Goal: Check status: Check status

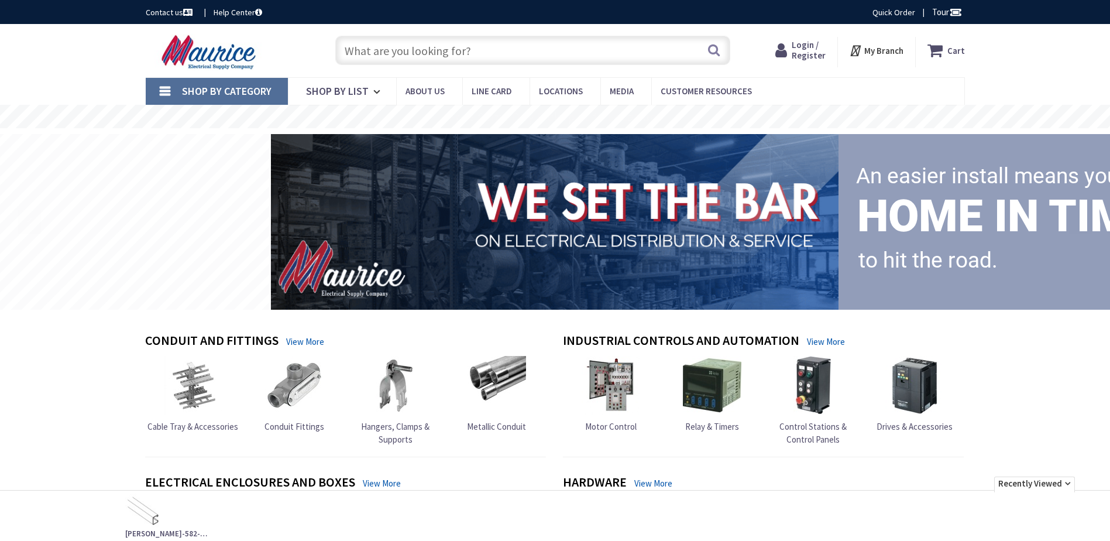
click at [797, 47] on span "Login / Register" at bounding box center [808, 50] width 34 height 22
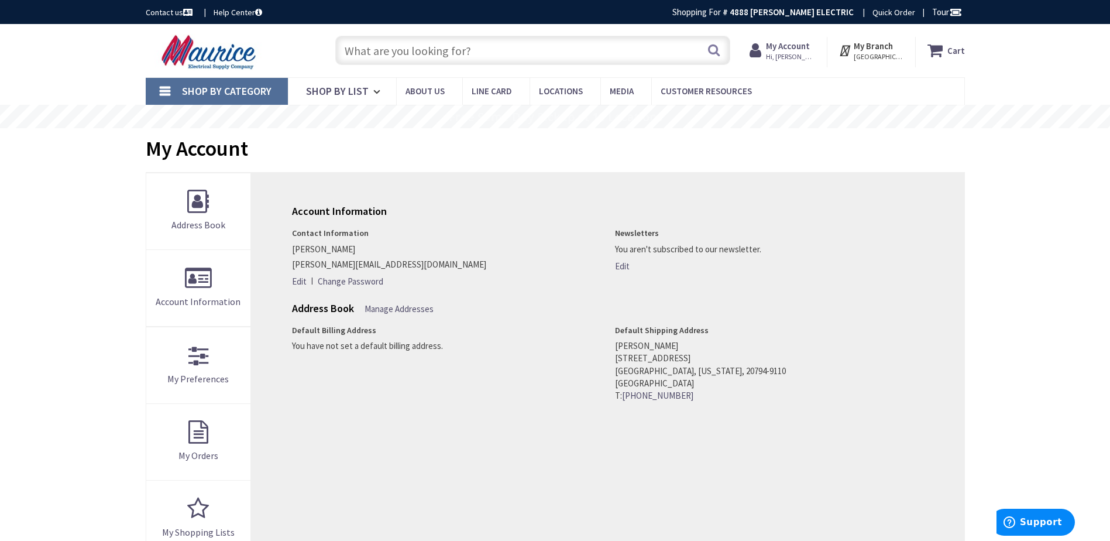
click at [794, 59] on span "Hi, Larry" at bounding box center [791, 56] width 50 height 9
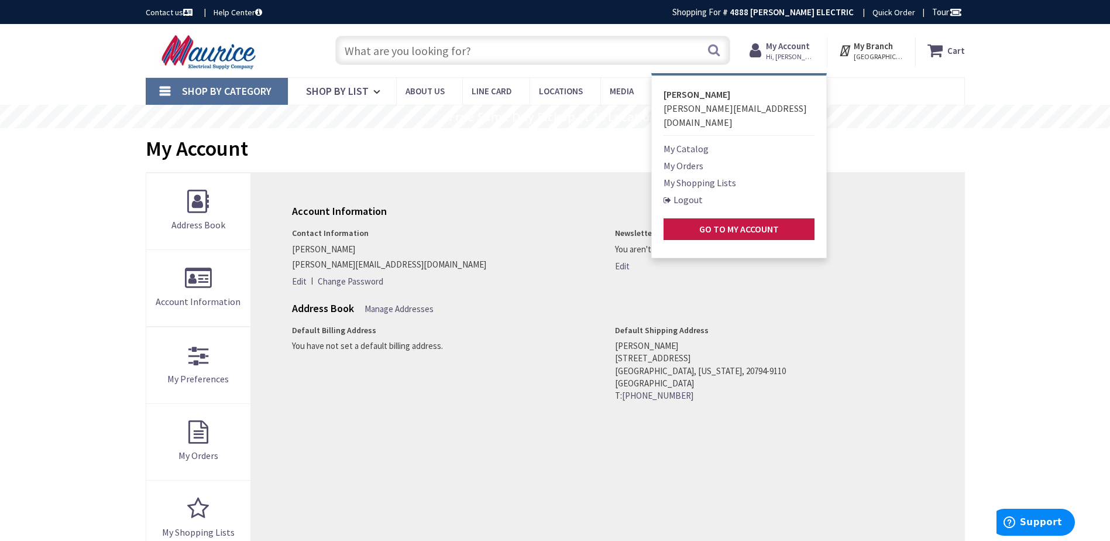
click at [697, 159] on link "My Orders" at bounding box center [683, 166] width 40 height 14
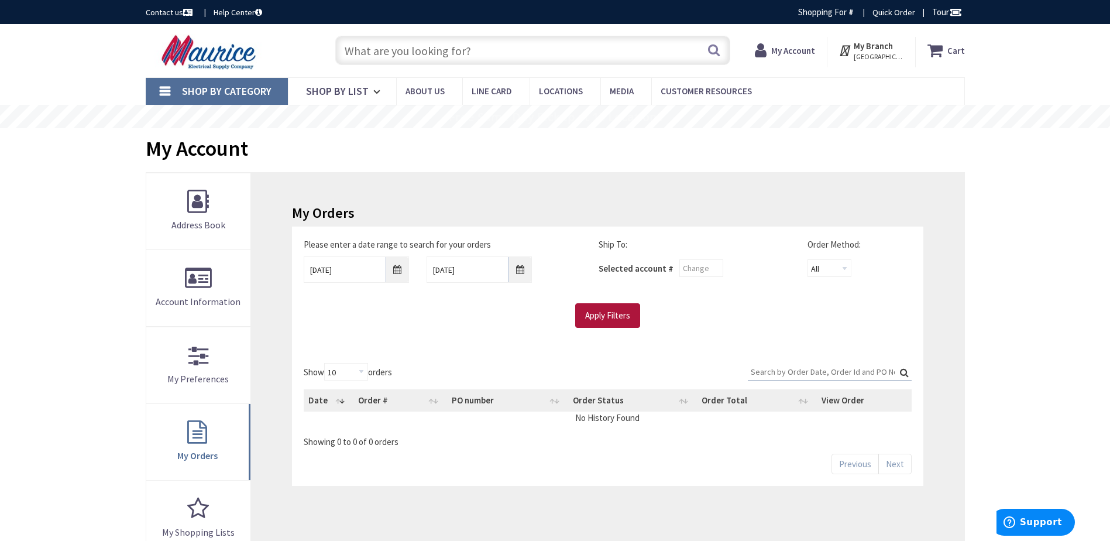
click at [639, 326] on input "Apply Filters" at bounding box center [607, 315] width 65 height 25
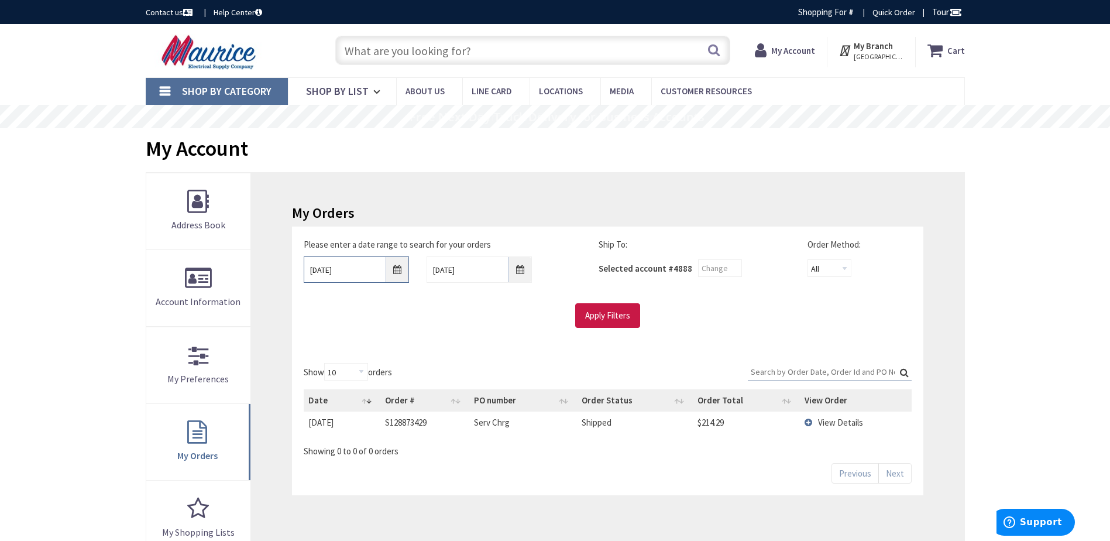
click at [378, 275] on input "9/25/2025" at bounding box center [356, 269] width 105 height 26
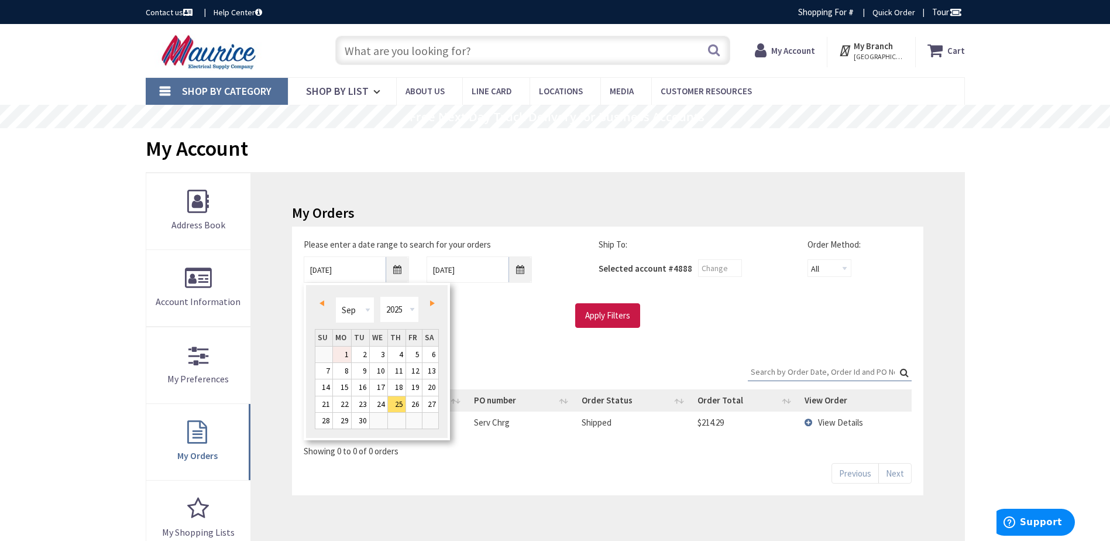
click at [345, 352] on link "1" at bounding box center [342, 354] width 18 height 16
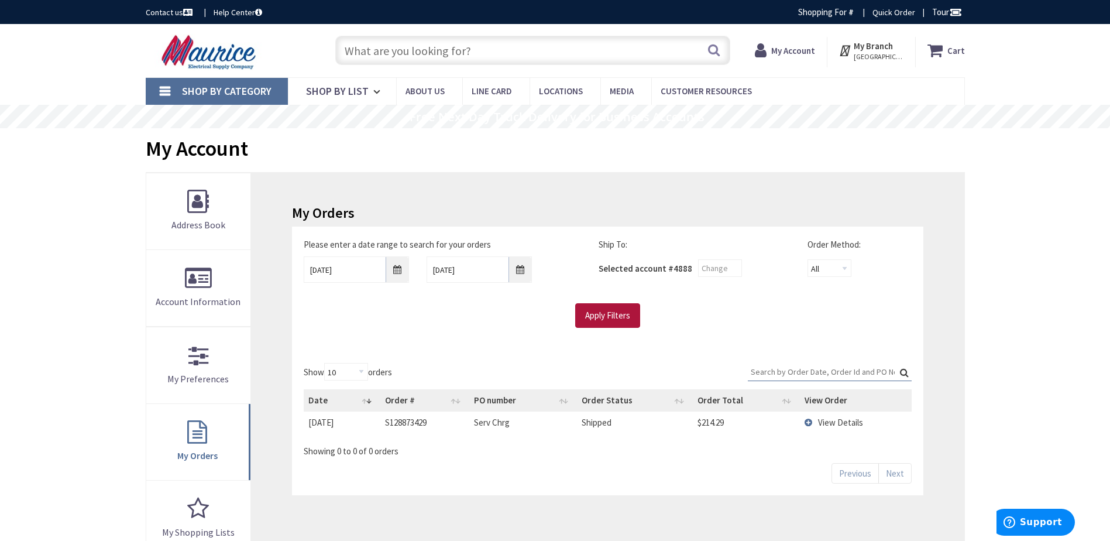
click at [593, 323] on input "Apply Filters" at bounding box center [607, 315] width 65 height 25
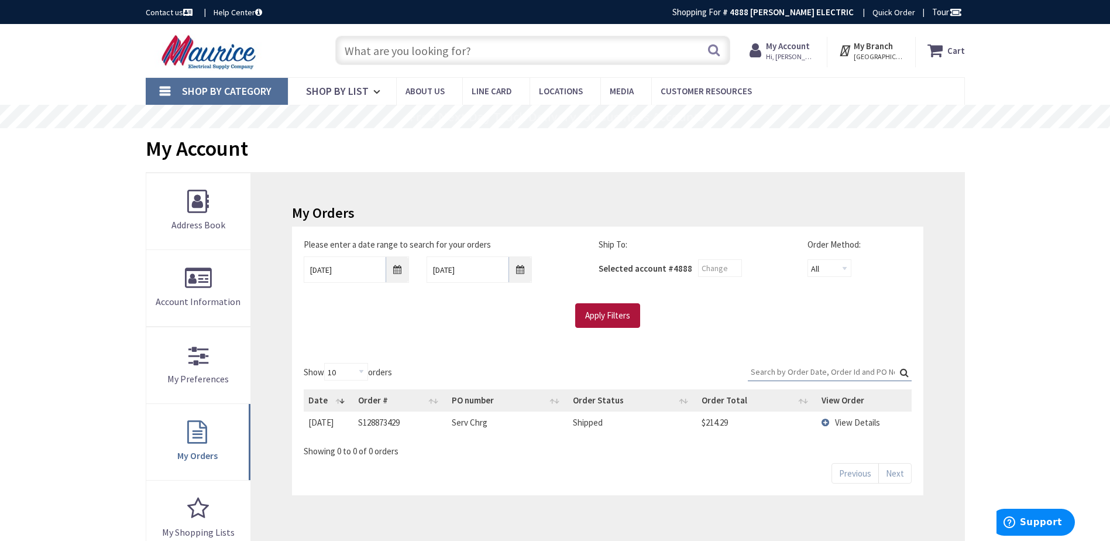
click at [608, 318] on input "Apply Filters" at bounding box center [607, 315] width 65 height 25
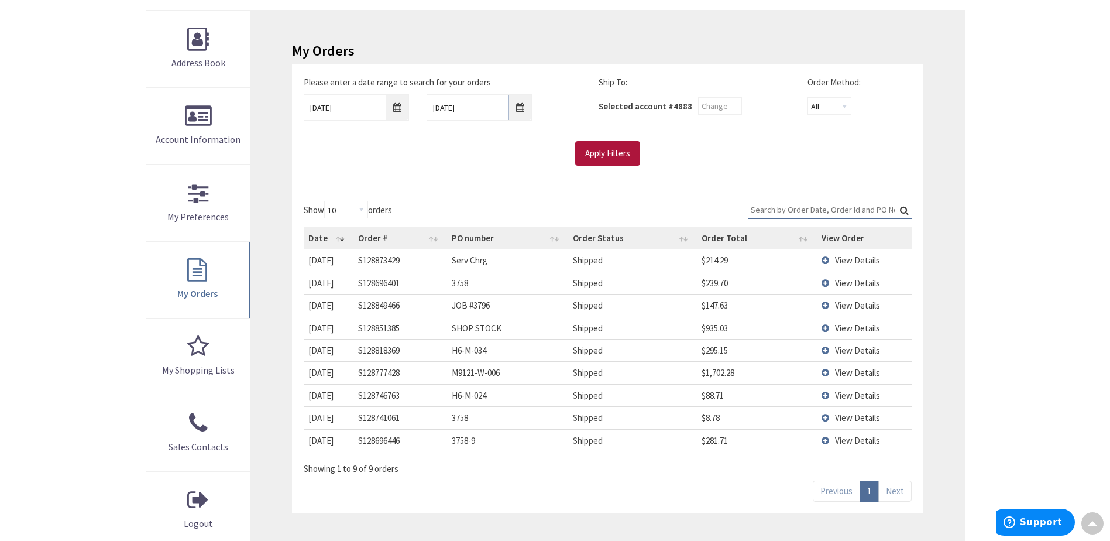
scroll to position [175, 0]
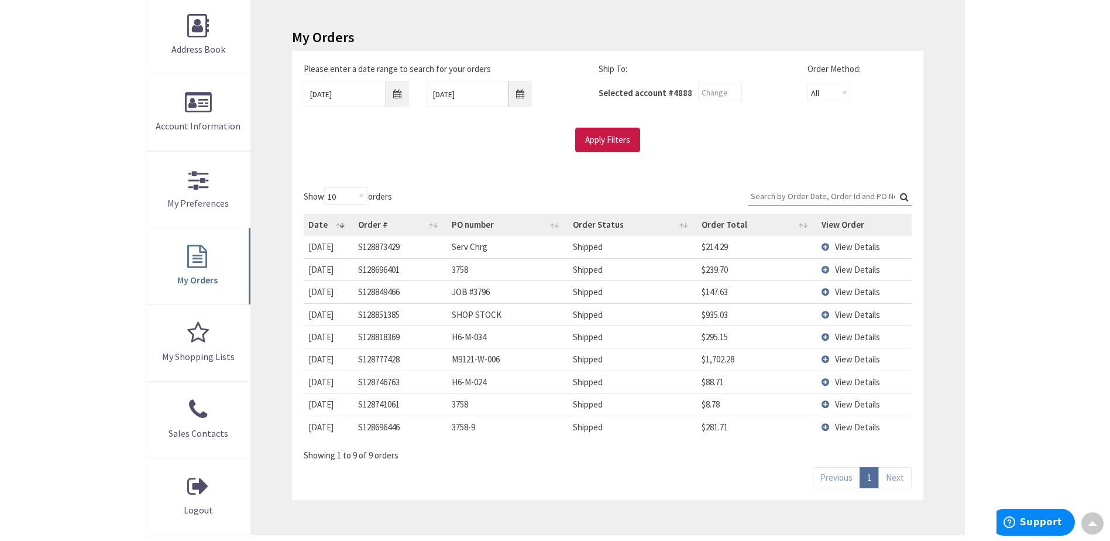
click at [866, 335] on span "View Details" at bounding box center [857, 336] width 45 height 11
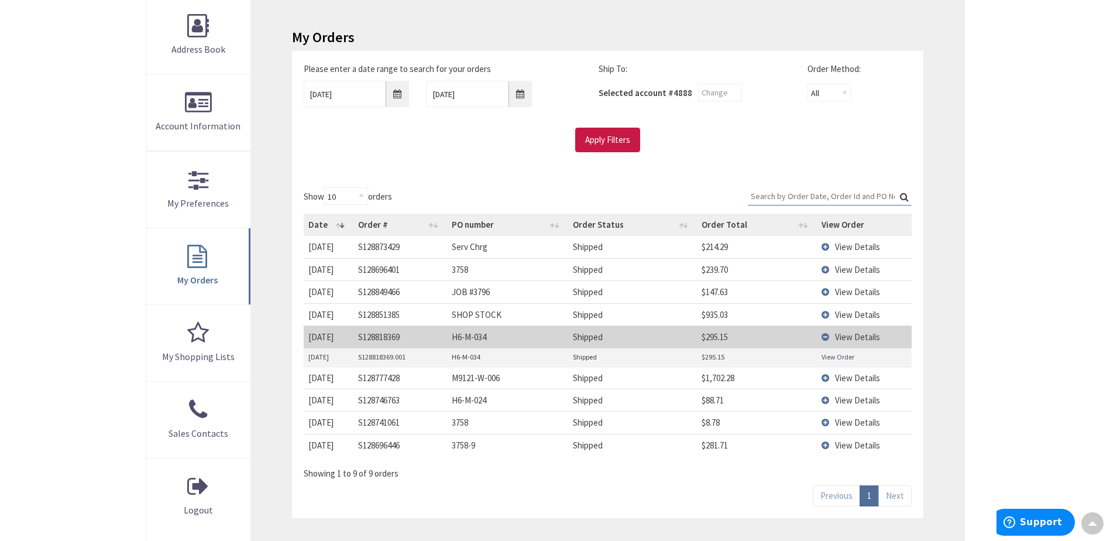
click at [865, 334] on span "View Details" at bounding box center [857, 336] width 45 height 11
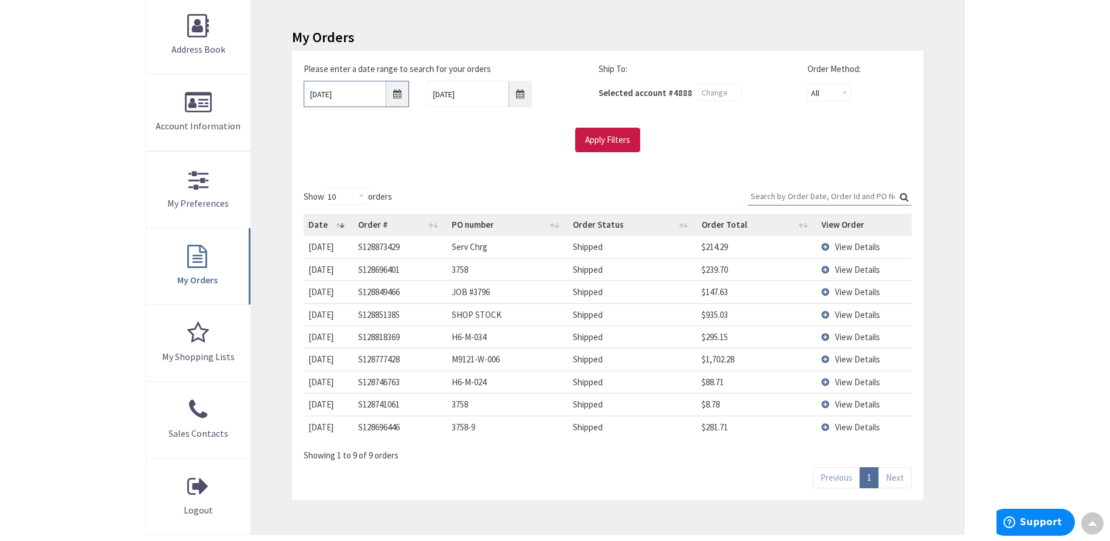
click at [349, 88] on input "09/01/2025" at bounding box center [356, 94] width 105 height 26
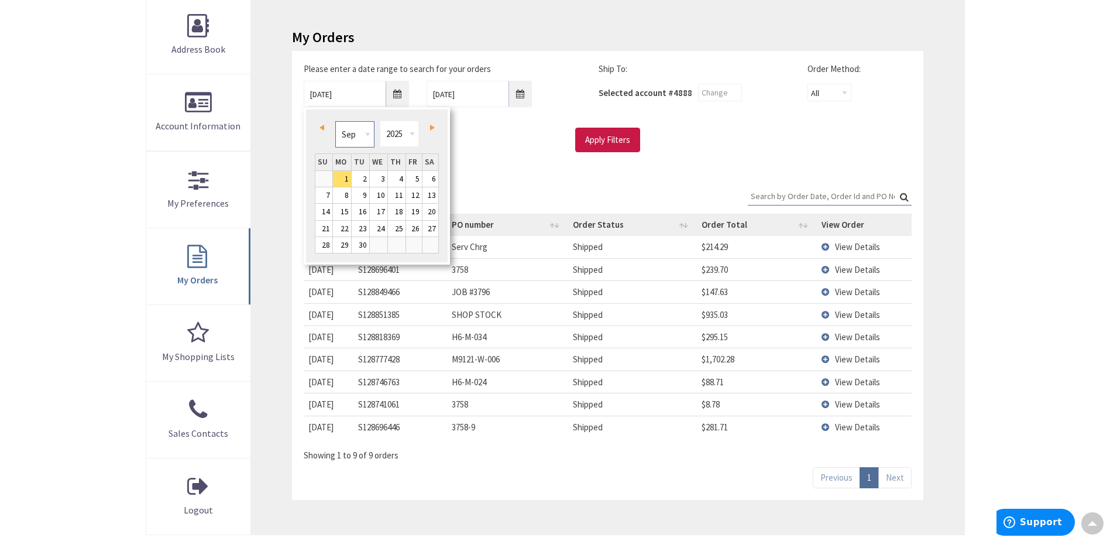
click at [351, 134] on select "Jan Feb Mar Apr May Jun Jul Aug Sep Oct Nov Dec" at bounding box center [354, 134] width 39 height 26
click at [362, 174] on link "1" at bounding box center [361, 179] width 18 height 16
type input "04/01/2025"
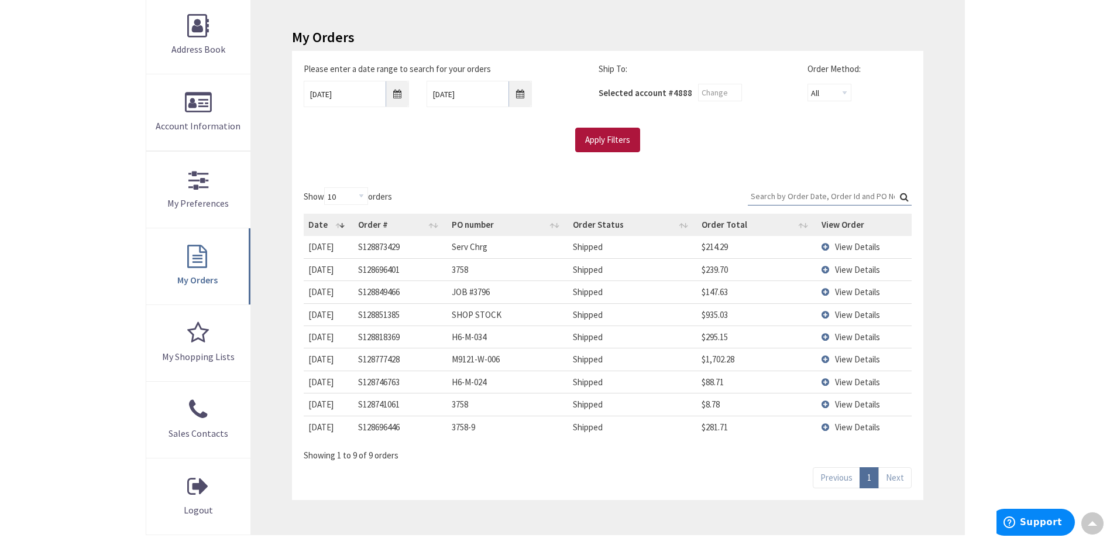
click at [593, 142] on input "Apply Filters" at bounding box center [607, 140] width 65 height 25
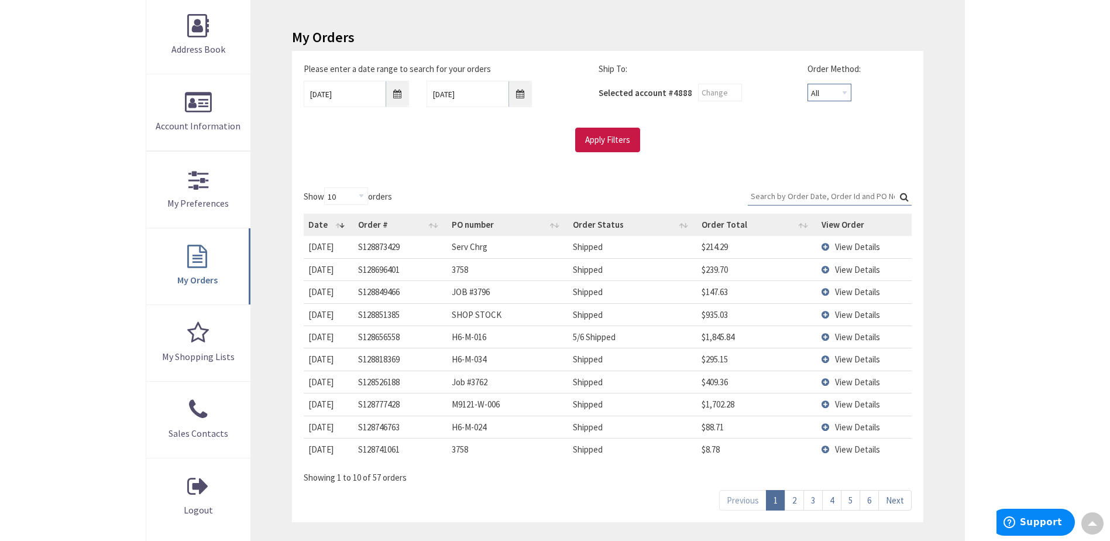
click at [840, 92] on select "All Offline Online" at bounding box center [829, 93] width 44 height 18
click at [924, 95] on div "My Orders Please enter a date range to search for your orders 04/01/2025 10/2/2…" at bounding box center [607, 275] width 713 height 557
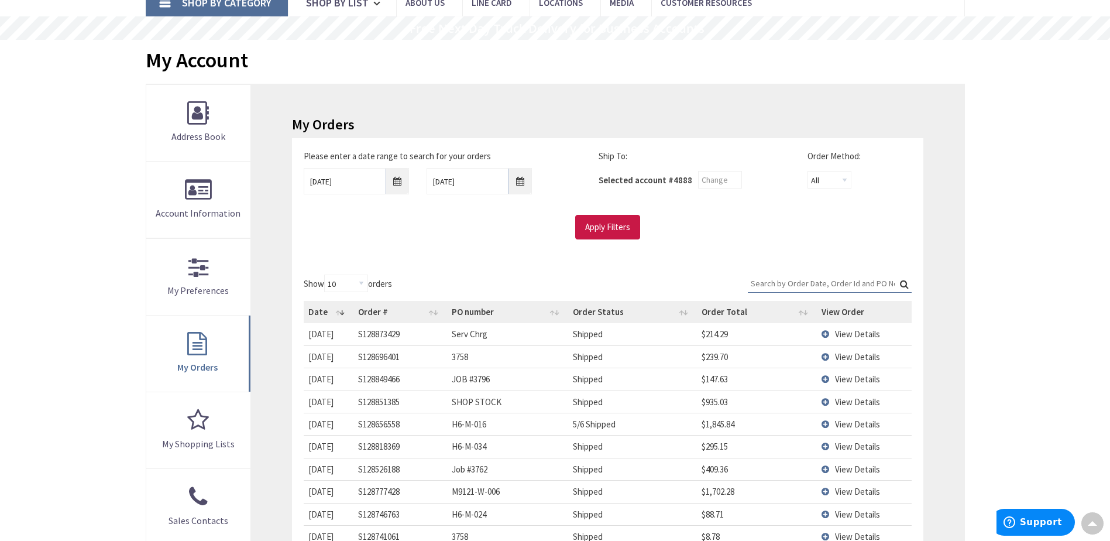
scroll to position [58, 0]
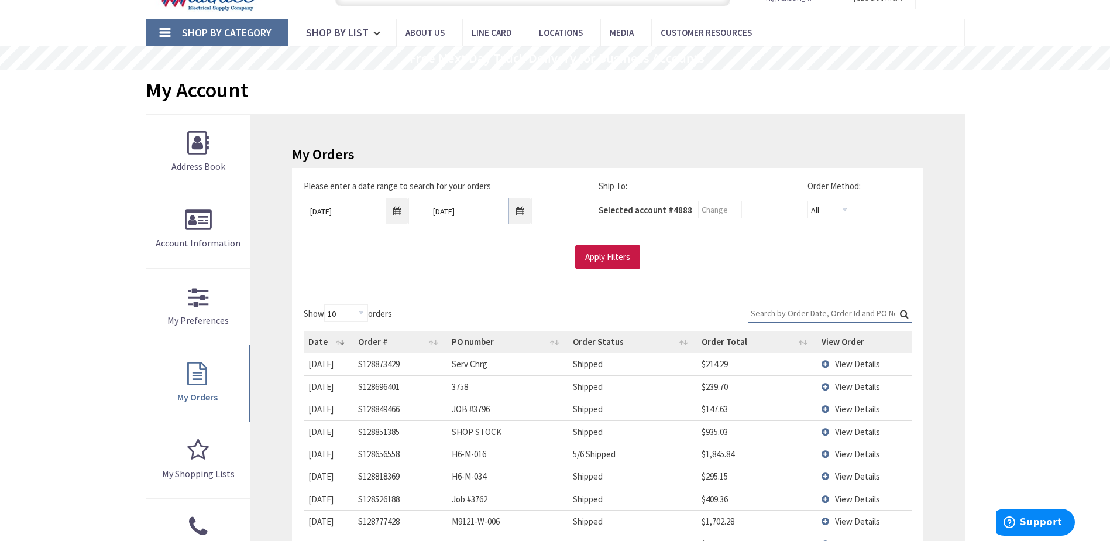
click at [826, 308] on input "Search:" at bounding box center [830, 313] width 164 height 18
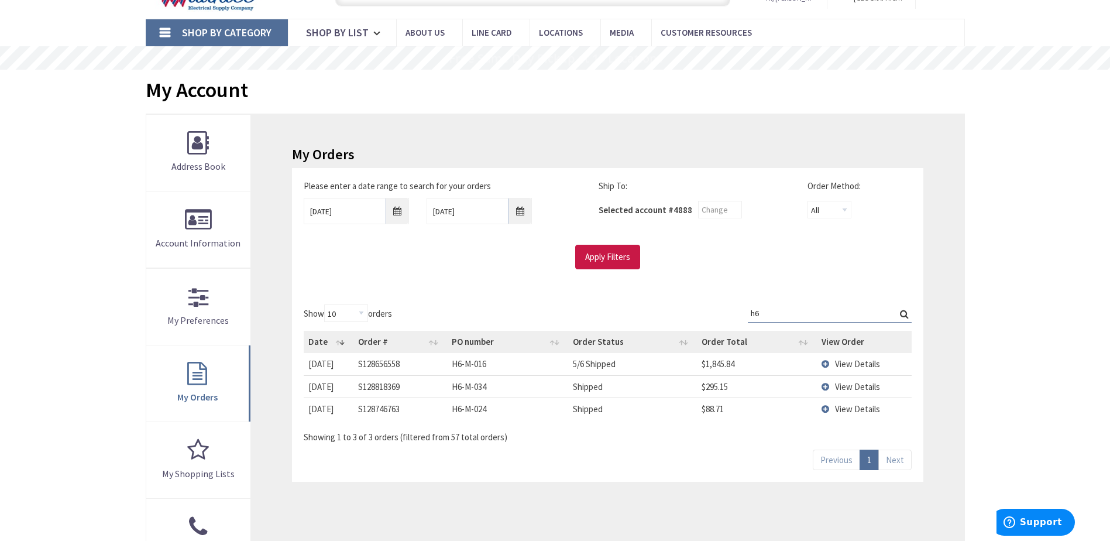
type input "h6"
click at [875, 366] on span "View Details" at bounding box center [857, 363] width 45 height 11
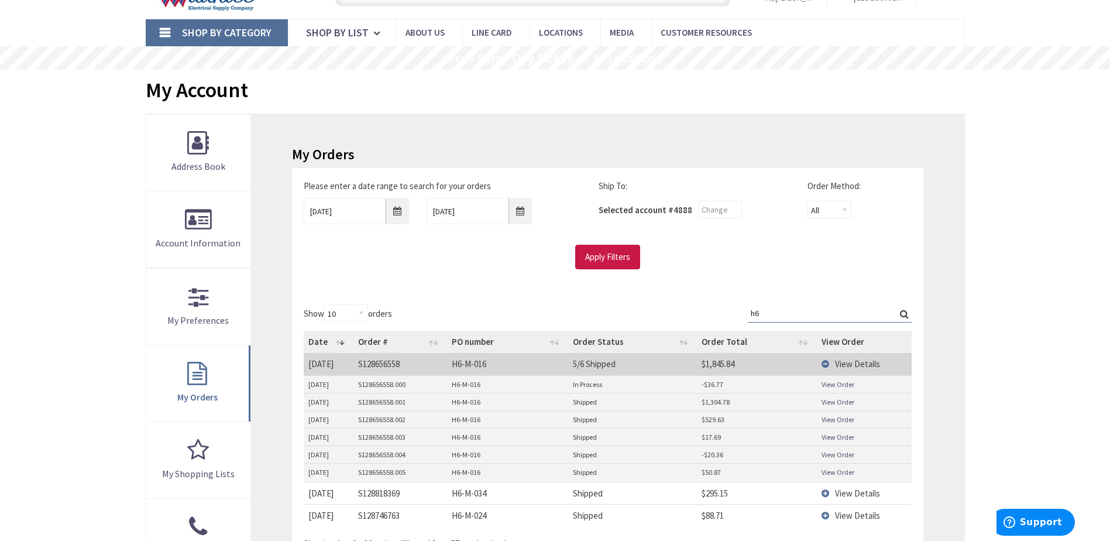
click at [841, 455] on link "View Order" at bounding box center [837, 454] width 33 height 10
click at [840, 385] on link "View Order" at bounding box center [837, 384] width 33 height 10
click at [842, 383] on link "View Order" at bounding box center [837, 384] width 33 height 10
click at [839, 384] on link "View Order" at bounding box center [837, 384] width 33 height 10
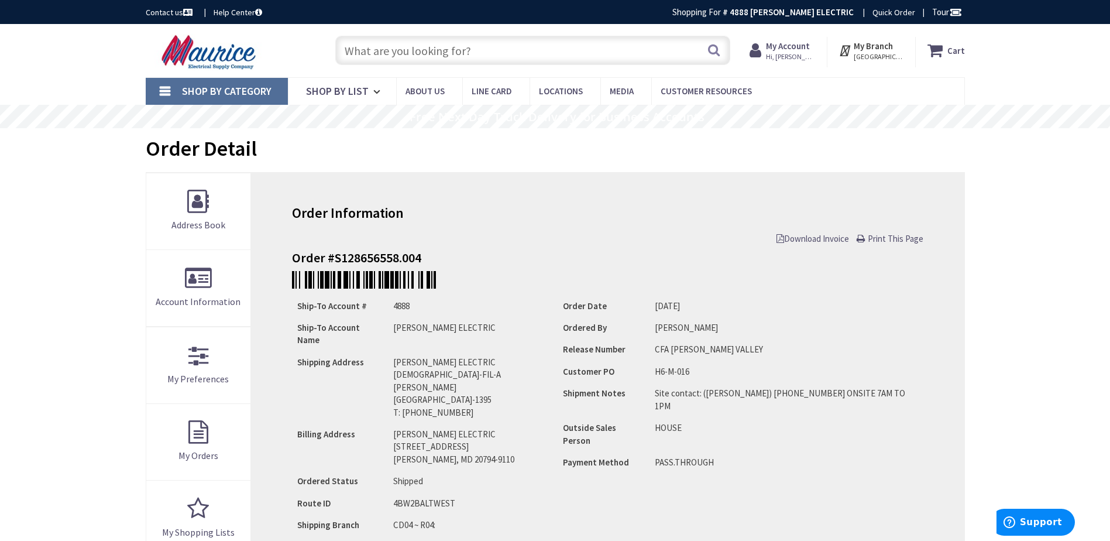
click at [811, 240] on span "Download Invoice" at bounding box center [812, 238] width 73 height 11
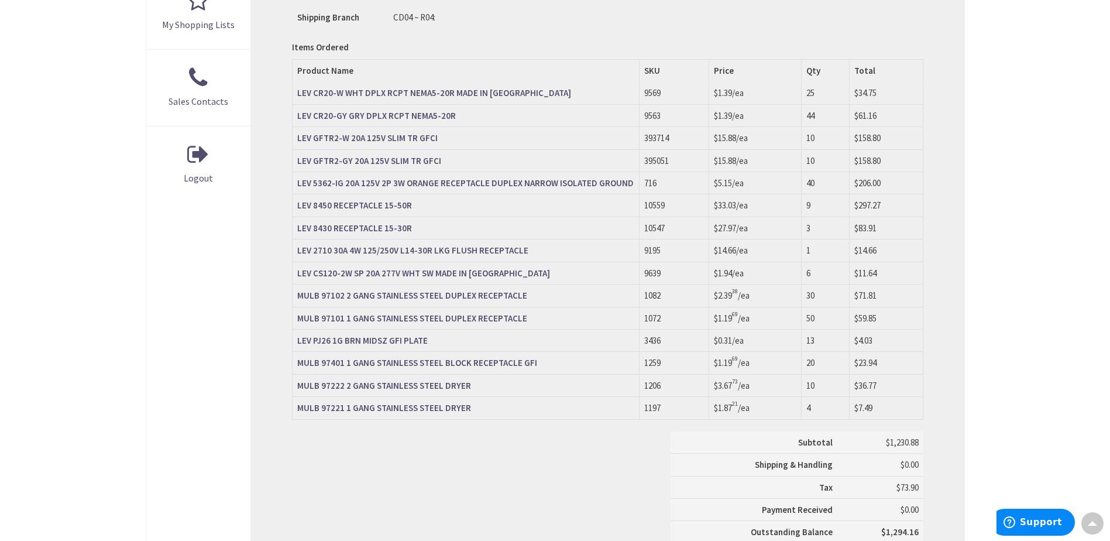
scroll to position [409, 0]
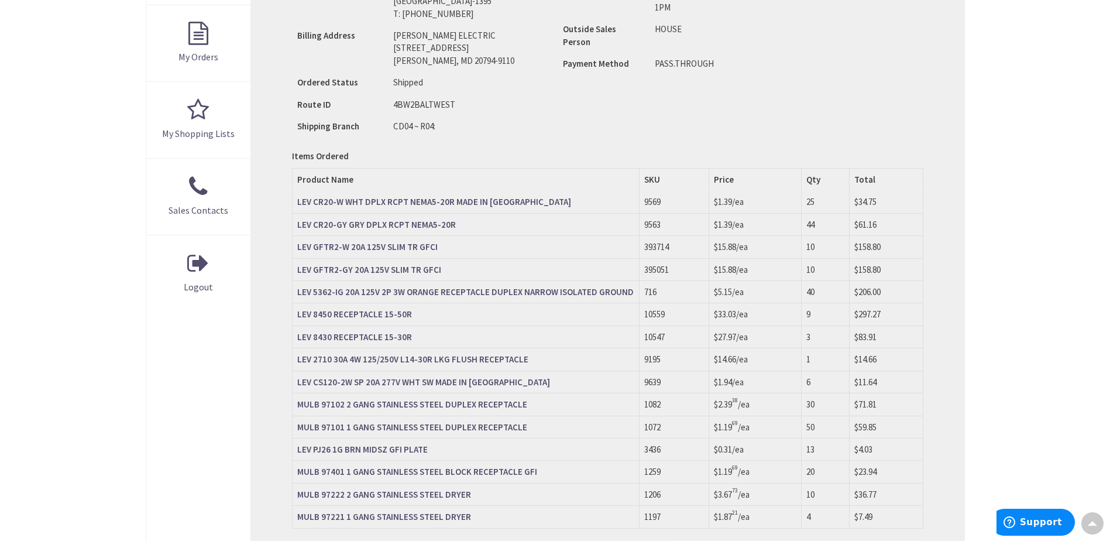
scroll to position [292, 0]
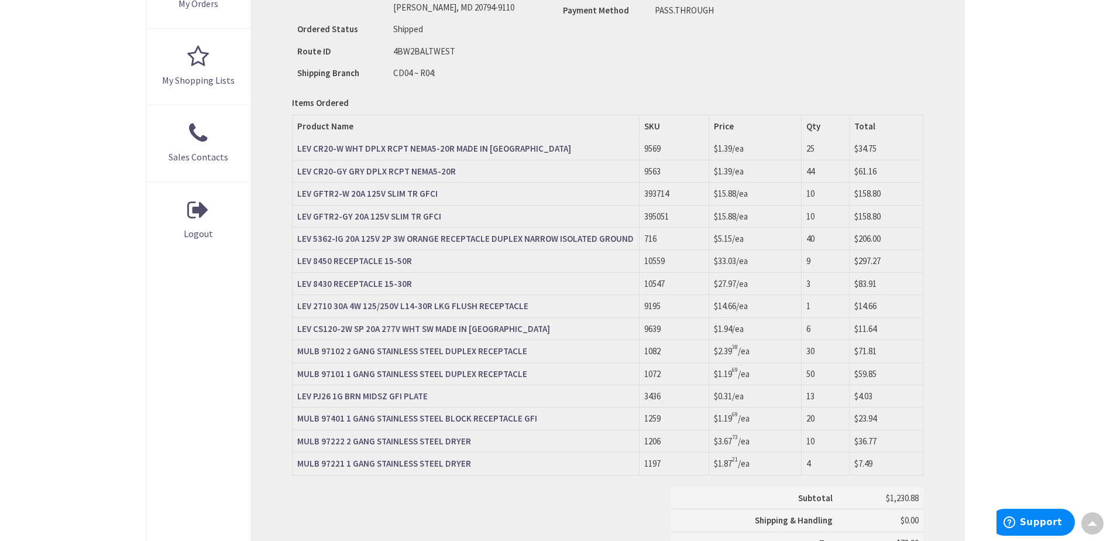
scroll to position [585, 0]
